Goal: Communication & Community: Participate in discussion

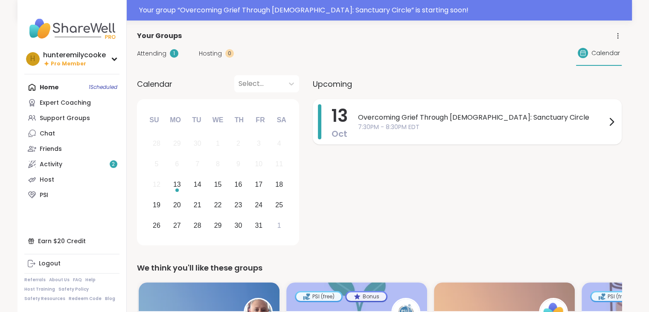
click at [458, 120] on span "Overcoming Grief Through [DEMOGRAPHIC_DATA]: Sanctuary Circle" at bounding box center [482, 117] width 249 height 10
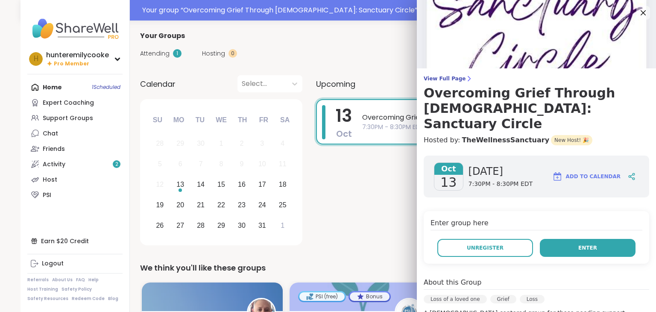
click at [559, 239] on button "Enter" at bounding box center [588, 248] width 96 height 18
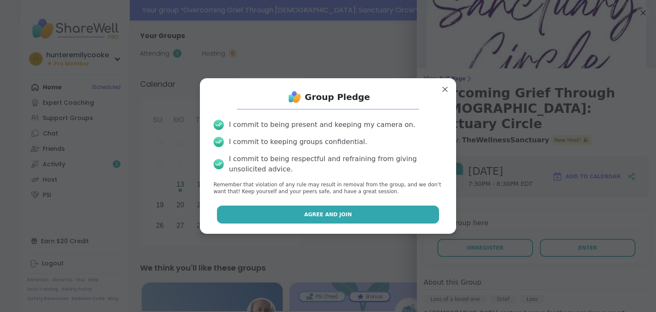
click at [313, 212] on span "Agree and Join" at bounding box center [328, 215] width 48 height 8
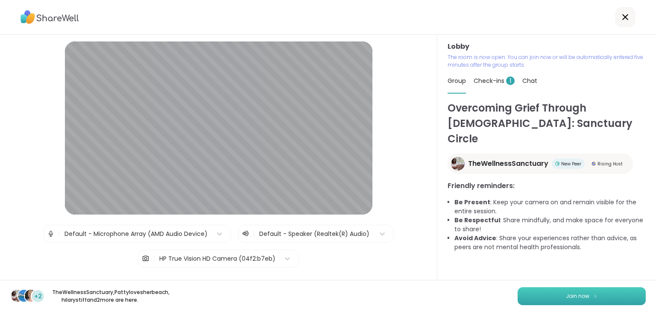
click at [566, 292] on span "Join now" at bounding box center [577, 296] width 23 height 8
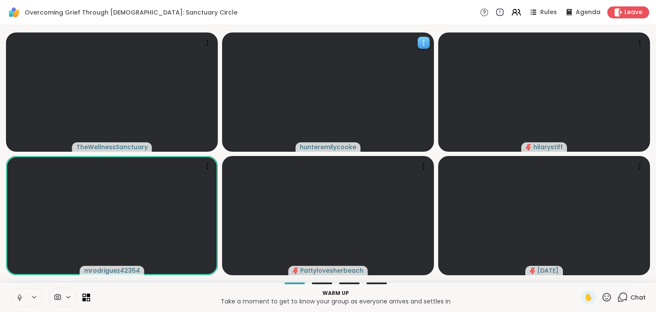
click at [333, 94] on video at bounding box center [328, 91] width 212 height 119
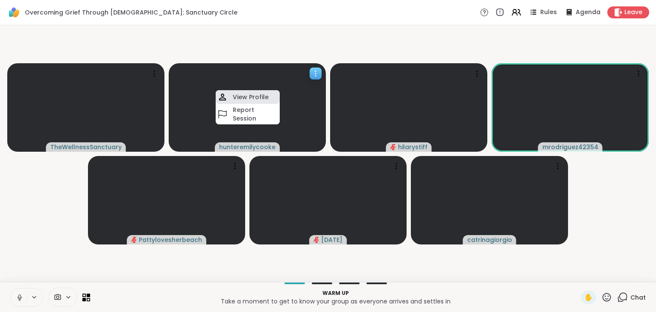
click at [265, 99] on h4 "View Profile" at bounding box center [251, 97] width 36 height 9
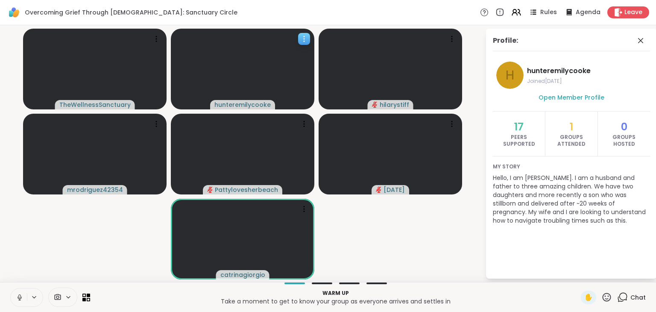
click at [306, 36] on icon at bounding box center [304, 39] width 9 height 9
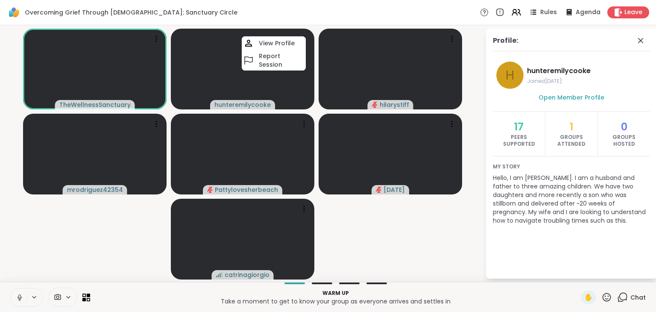
click at [375, 235] on video-player-container "TheWellnessSanctuary hunteremilycooke View Profile Report Session [PERSON_NAME]…" at bounding box center [242, 154] width 475 height 250
click at [70, 295] on icon at bounding box center [68, 296] width 7 height 7
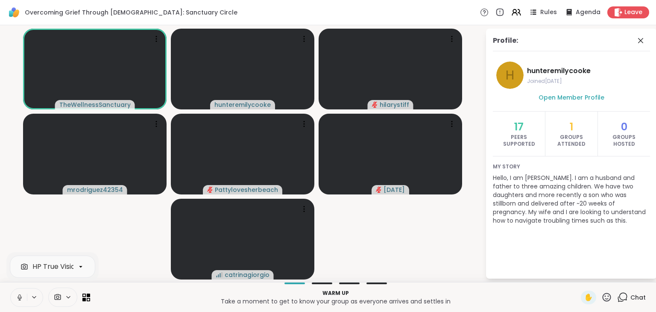
click at [34, 295] on icon at bounding box center [34, 296] width 7 height 7
click at [99, 210] on video-player-container "TheWellnessSanctuary hunteremilycooke [PERSON_NAME] mrodriguez42354 Pattylovesh…" at bounding box center [242, 154] width 475 height 250
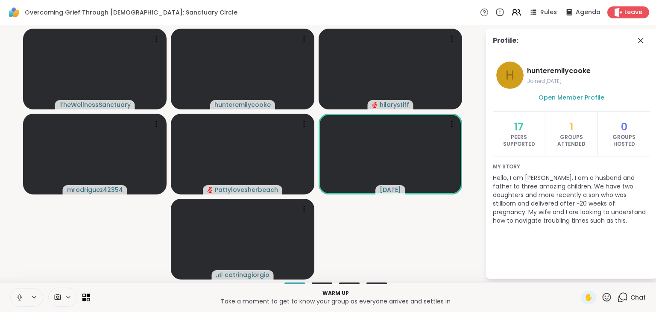
click at [68, 298] on icon at bounding box center [68, 296] width 7 height 7
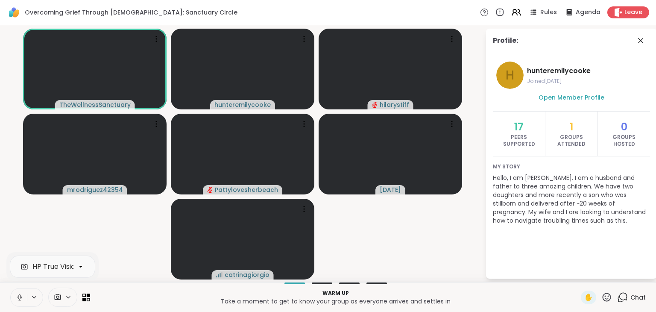
click at [67, 291] on div at bounding box center [62, 296] width 29 height 19
click at [58, 294] on icon at bounding box center [58, 297] width 6 height 6
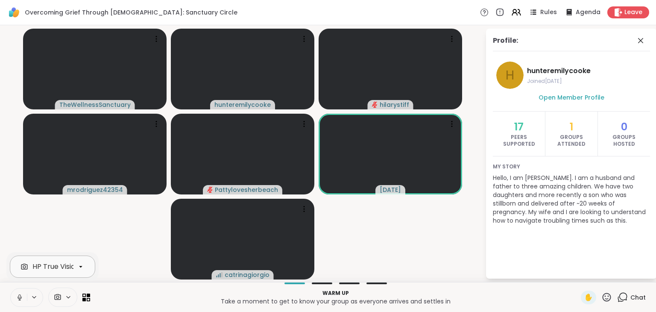
click at [67, 266] on div "HP True Vision HD Camera" at bounding box center [76, 266] width 88 height 10
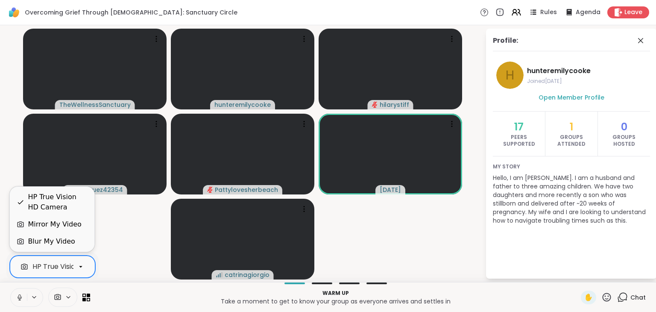
click at [21, 296] on icon at bounding box center [20, 297] width 4 height 3
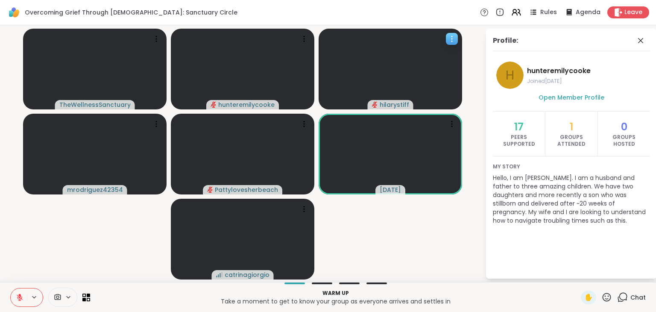
click at [403, 48] on video at bounding box center [390, 69] width 143 height 81
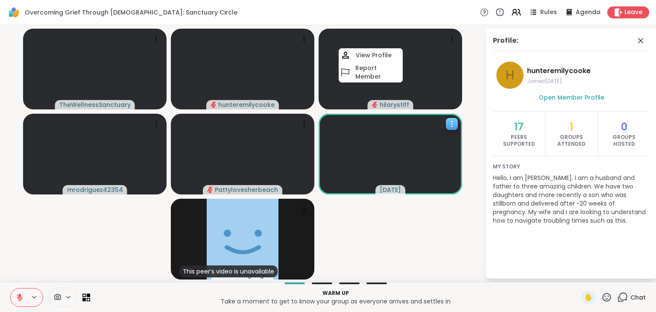
click at [422, 133] on video at bounding box center [390, 154] width 143 height 81
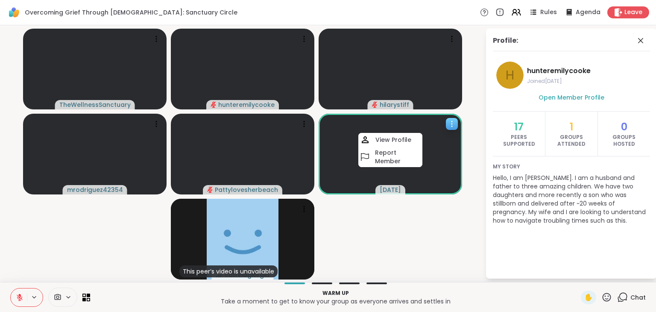
click at [391, 137] on h4 "View Profile" at bounding box center [393, 139] width 36 height 9
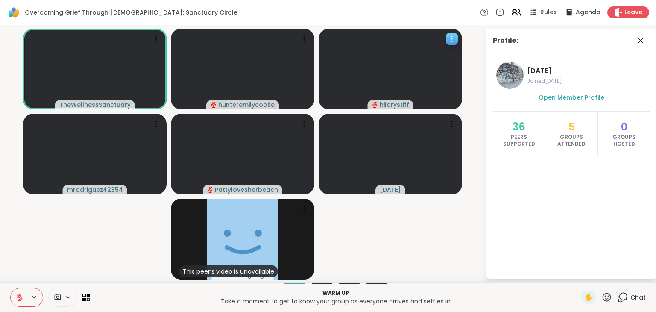
click at [456, 41] on icon at bounding box center [452, 39] width 9 height 9
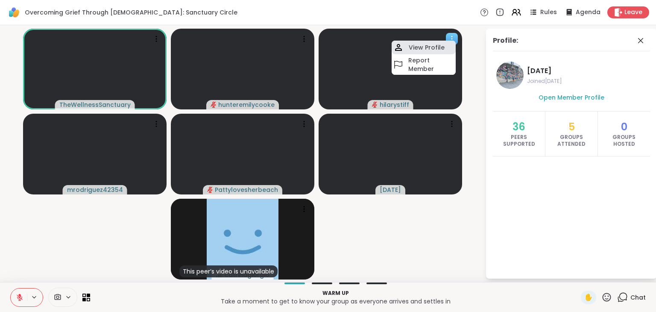
click at [418, 46] on h4 "View Profile" at bounding box center [427, 47] width 36 height 9
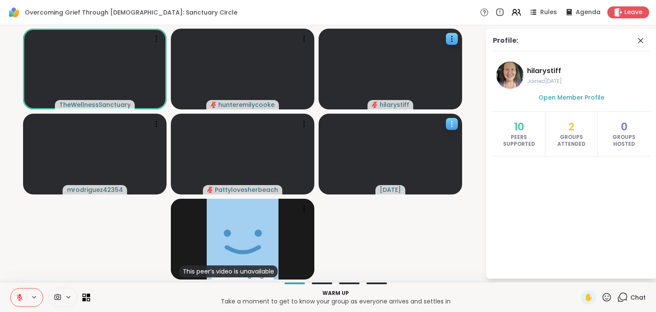
click at [453, 126] on icon at bounding box center [452, 124] width 9 height 9
click at [415, 132] on h4 "View Profile" at bounding box center [424, 132] width 36 height 9
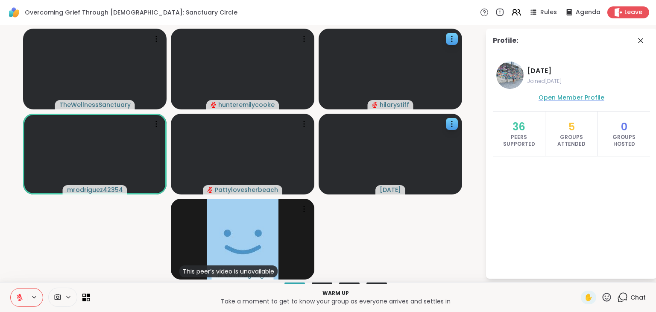
click at [559, 94] on span "Open Member Profile" at bounding box center [571, 97] width 66 height 9
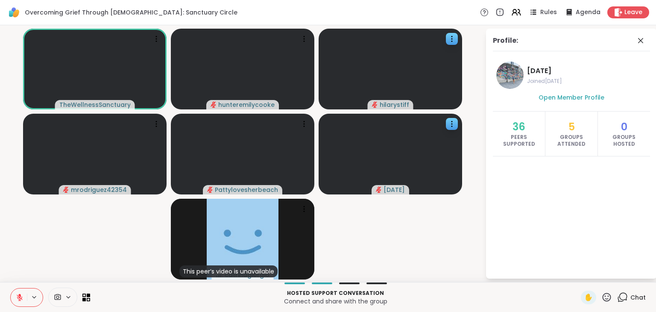
click at [20, 296] on icon at bounding box center [19, 294] width 3 height 3
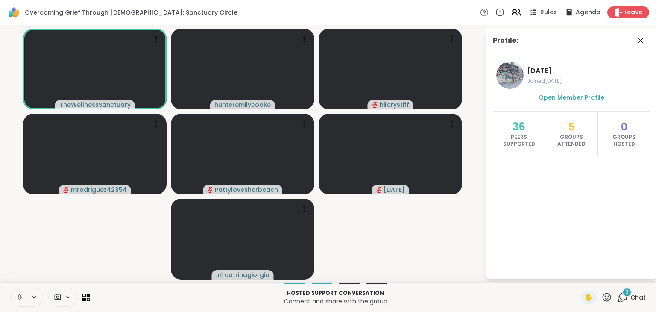
click at [21, 296] on icon at bounding box center [20, 297] width 4 height 3
click at [619, 299] on icon at bounding box center [623, 296] width 8 height 8
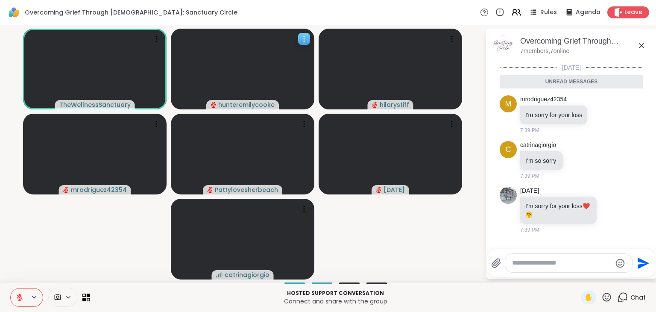
click at [306, 41] on icon at bounding box center [304, 39] width 9 height 9
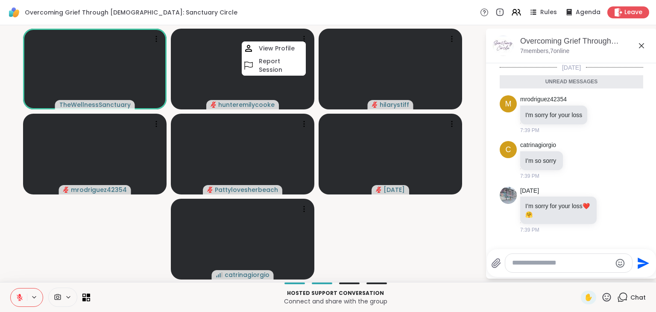
click at [324, 19] on div "Overcoming Grief Through [DEMOGRAPHIC_DATA]: Sanctuary Circle Rules Agenda Leave" at bounding box center [328, 12] width 656 height 25
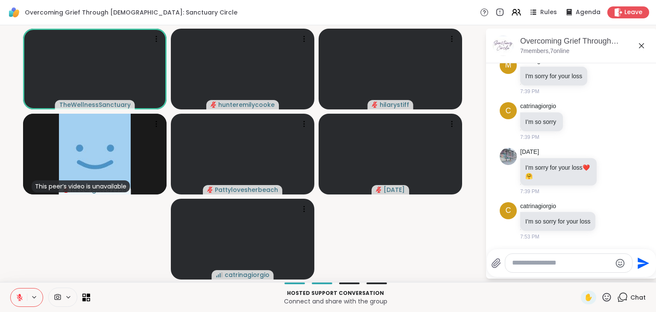
scroll to position [97, 0]
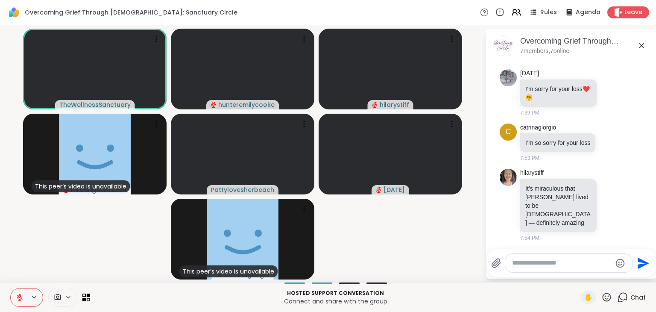
click at [66, 296] on icon at bounding box center [68, 296] width 7 height 7
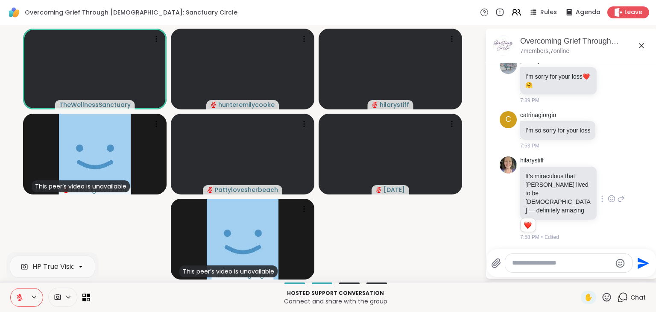
scroll to position [0, 0]
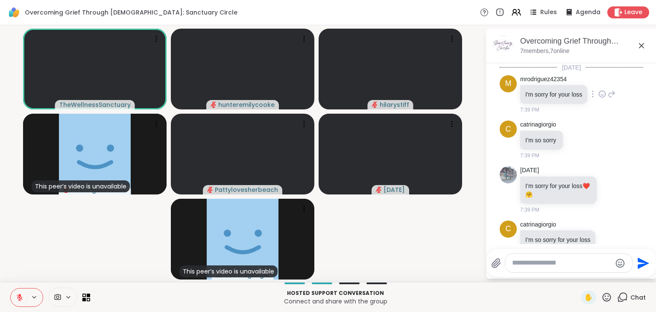
click at [601, 97] on icon at bounding box center [602, 94] width 6 height 6
click at [600, 79] on div "Select Reaction: Heart" at bounding box center [602, 80] width 8 height 8
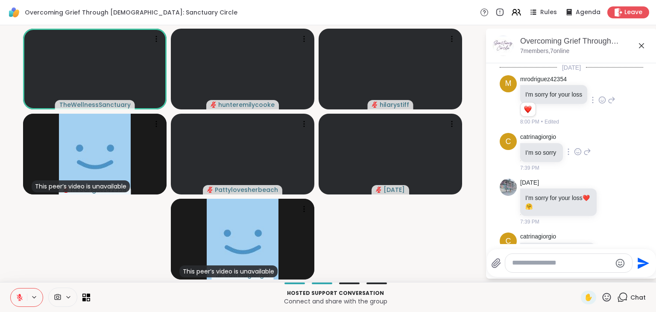
click at [578, 152] on icon at bounding box center [577, 152] width 3 height 1
click at [581, 141] on div "Select Reaction: Heart" at bounding box center [578, 138] width 8 height 8
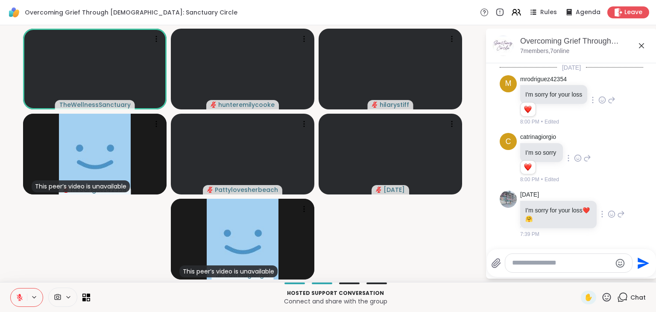
click at [598, 214] on div at bounding box center [611, 214] width 26 height 10
click at [608, 214] on icon at bounding box center [612, 214] width 8 height 9
click at [608, 201] on div "Select Reaction: Heart" at bounding box center [612, 200] width 8 height 8
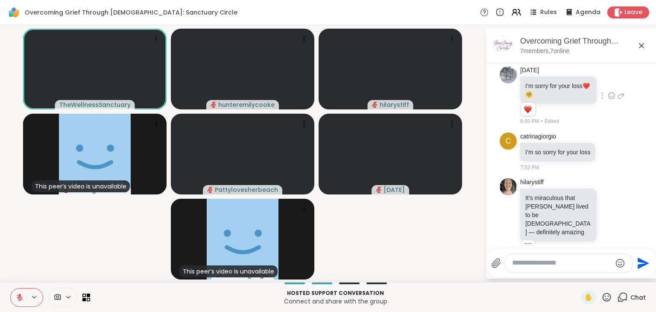
scroll to position [142, 0]
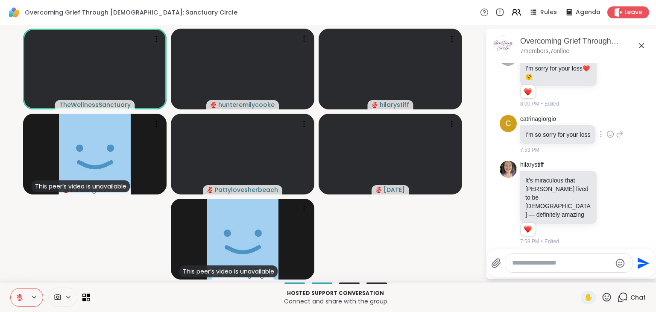
click at [606, 138] on icon at bounding box center [610, 134] width 8 height 9
click at [606, 123] on div "Select Reaction: Heart" at bounding box center [610, 121] width 8 height 8
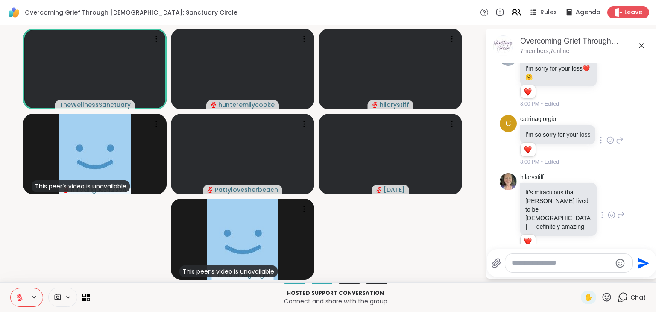
click at [611, 214] on icon at bounding box center [611, 214] width 0 height 0
click at [603, 204] on button "Select Reaction: Heart" at bounding box center [611, 201] width 17 height 17
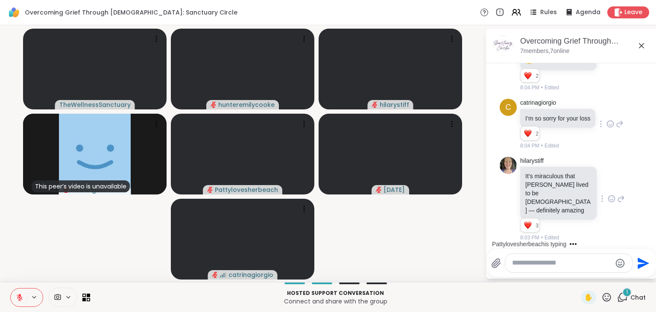
scroll to position [229, 0]
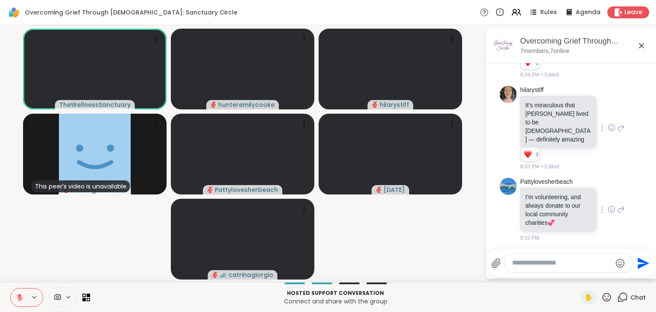
click at [608, 208] on icon at bounding box center [612, 209] width 8 height 9
click at [608, 192] on div "Select Reaction: Heart" at bounding box center [612, 196] width 8 height 8
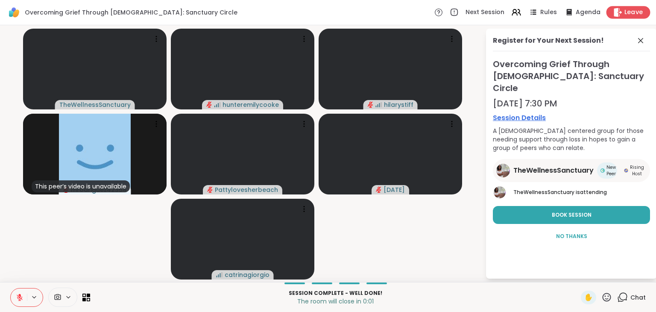
click at [624, 12] on span "Leave" at bounding box center [633, 12] width 19 height 9
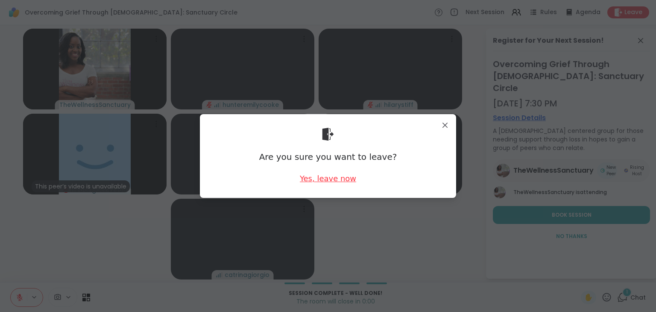
click at [323, 183] on div "Yes, leave now" at bounding box center [328, 178] width 56 height 11
